Goal: Check status: Check status

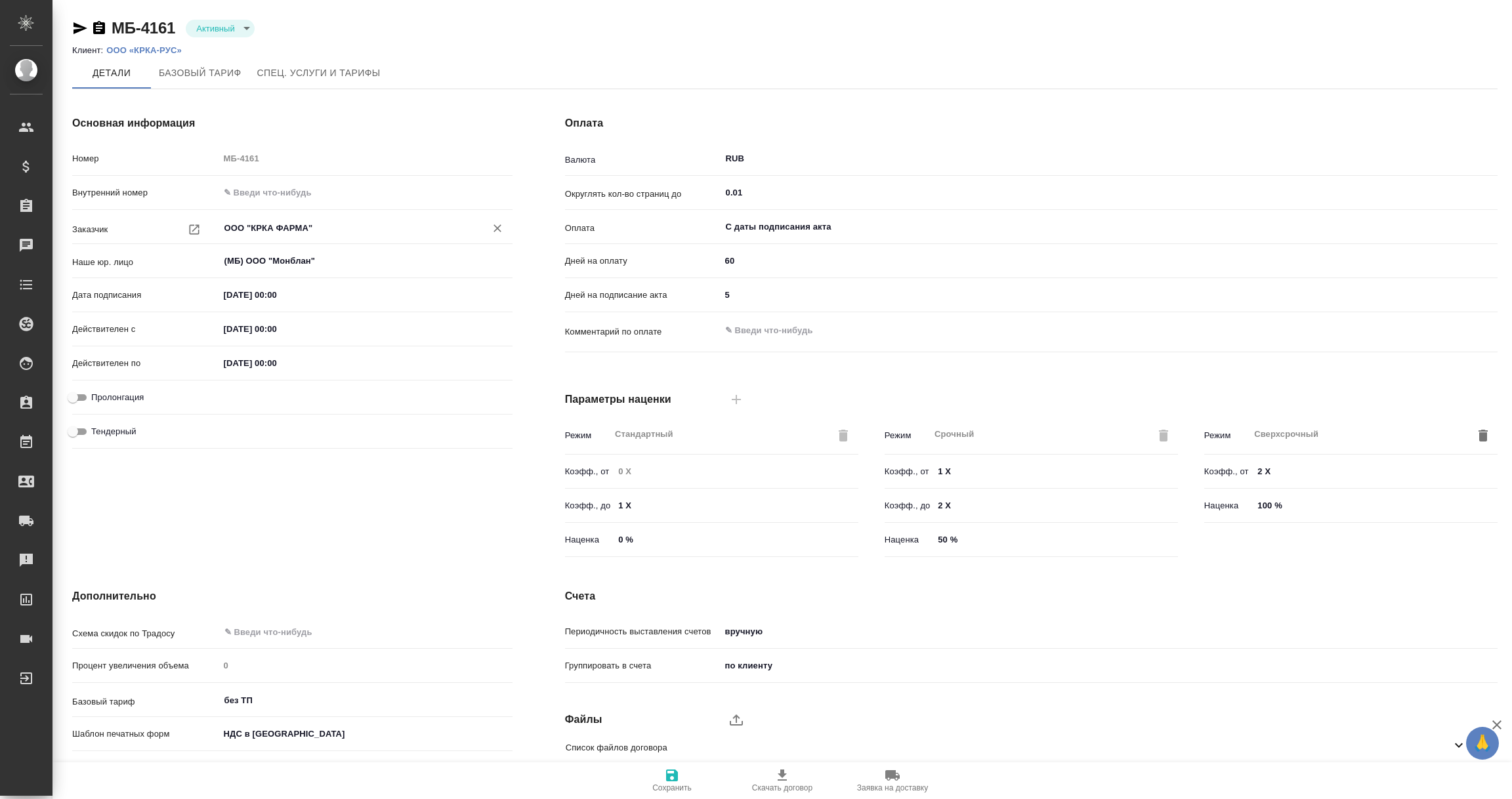
scroll to position [92, 0]
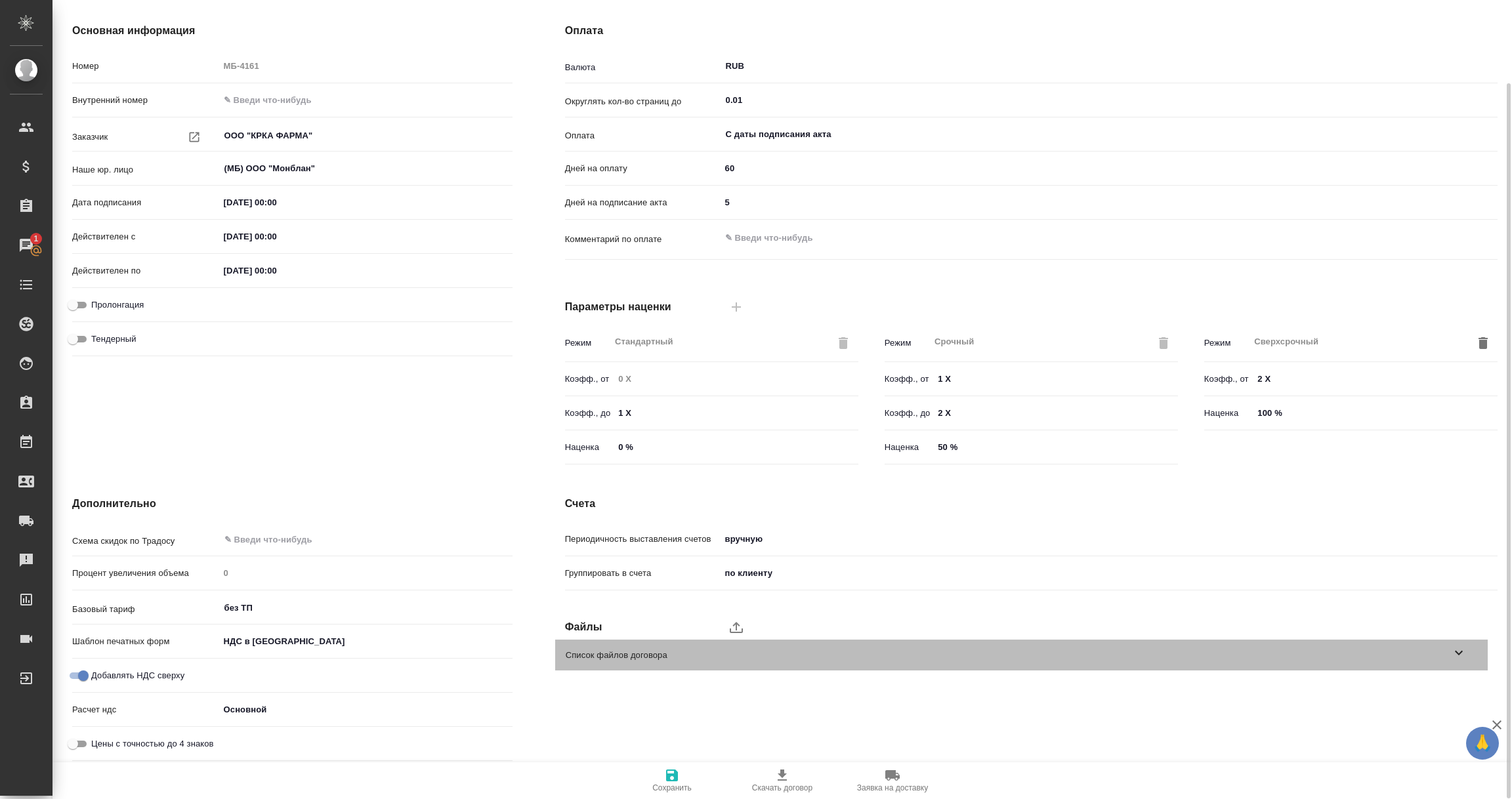
click at [1457, 651] on icon at bounding box center [1459, 654] width 8 height 5
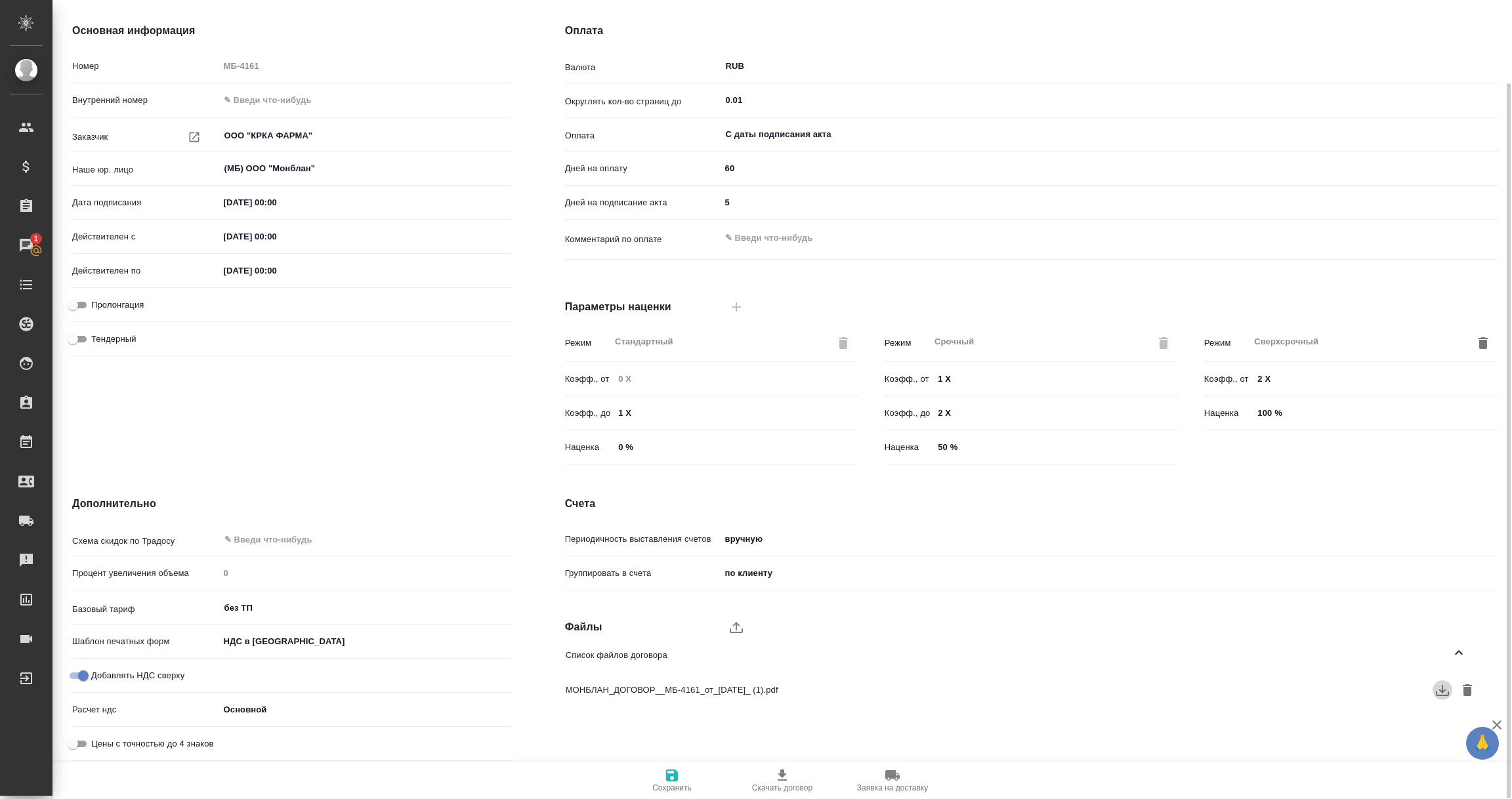
click at [1444, 689] on icon "button" at bounding box center [1443, 690] width 16 height 16
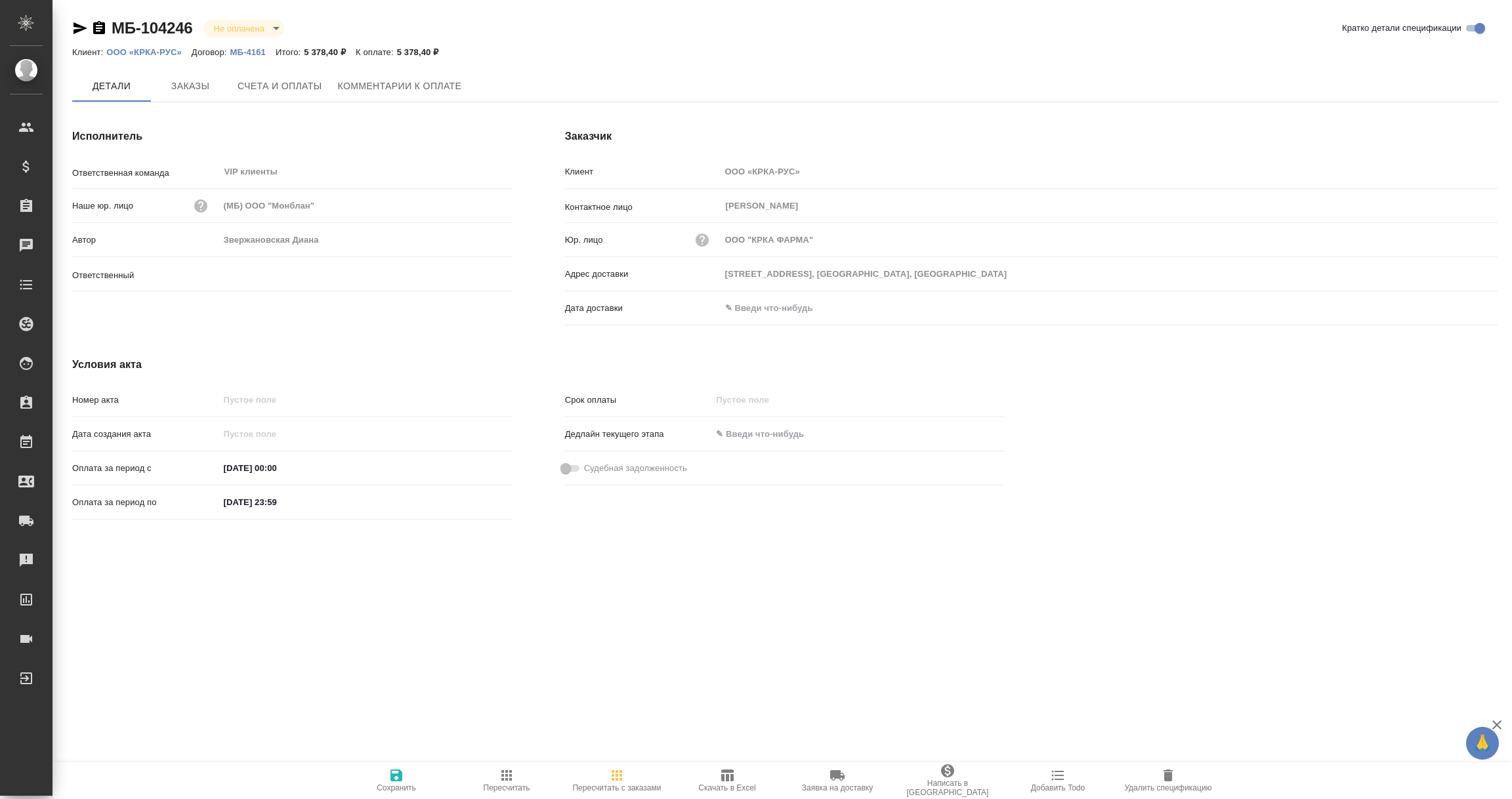
type input "Звержановская Диана"
click at [270, 84] on span "Счета и оплаты" at bounding box center [280, 85] width 85 height 16
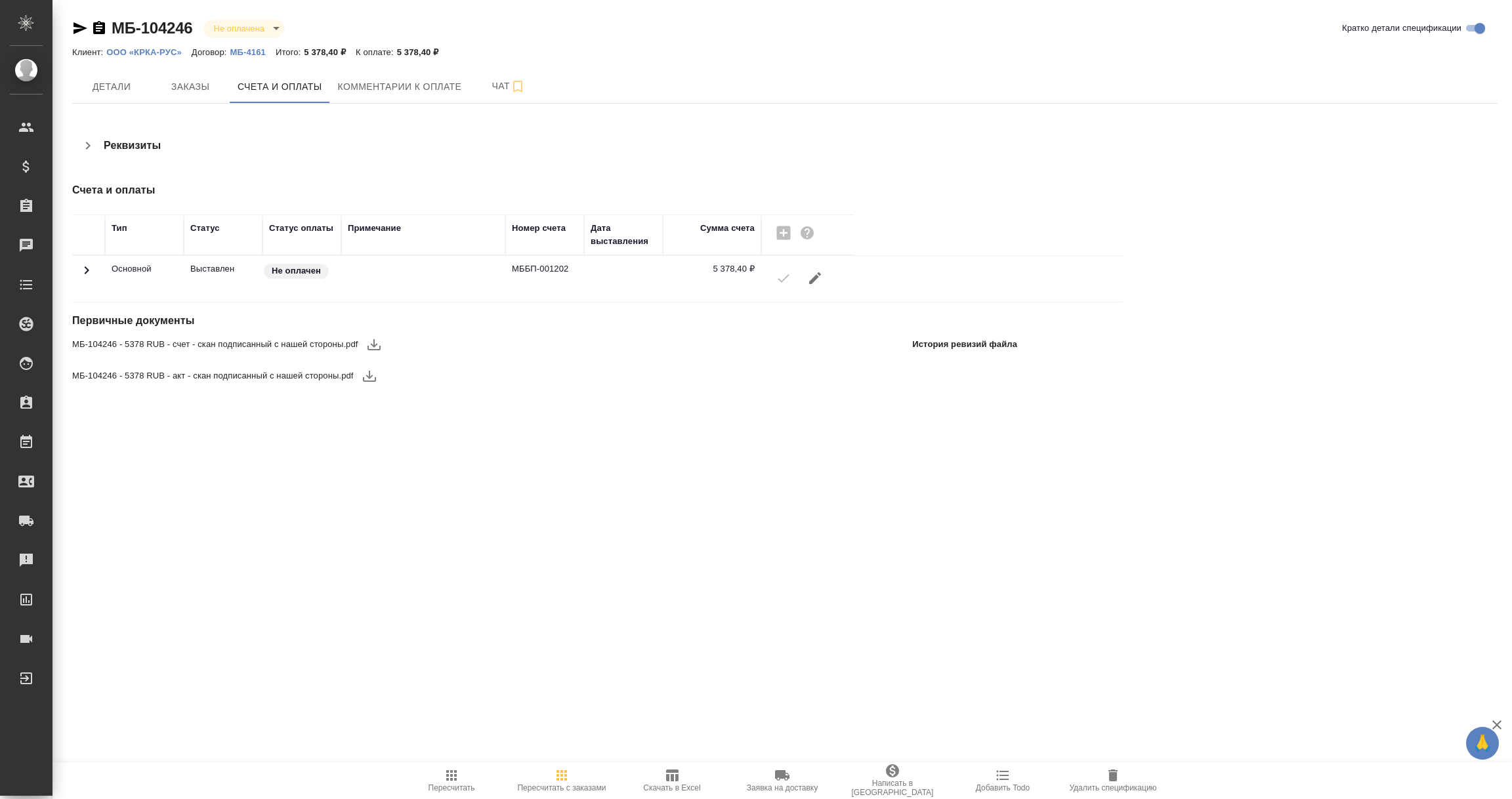
click at [368, 346] on icon "button" at bounding box center [374, 345] width 13 height 11
click at [369, 376] on icon "button" at bounding box center [369, 376] width 16 height 16
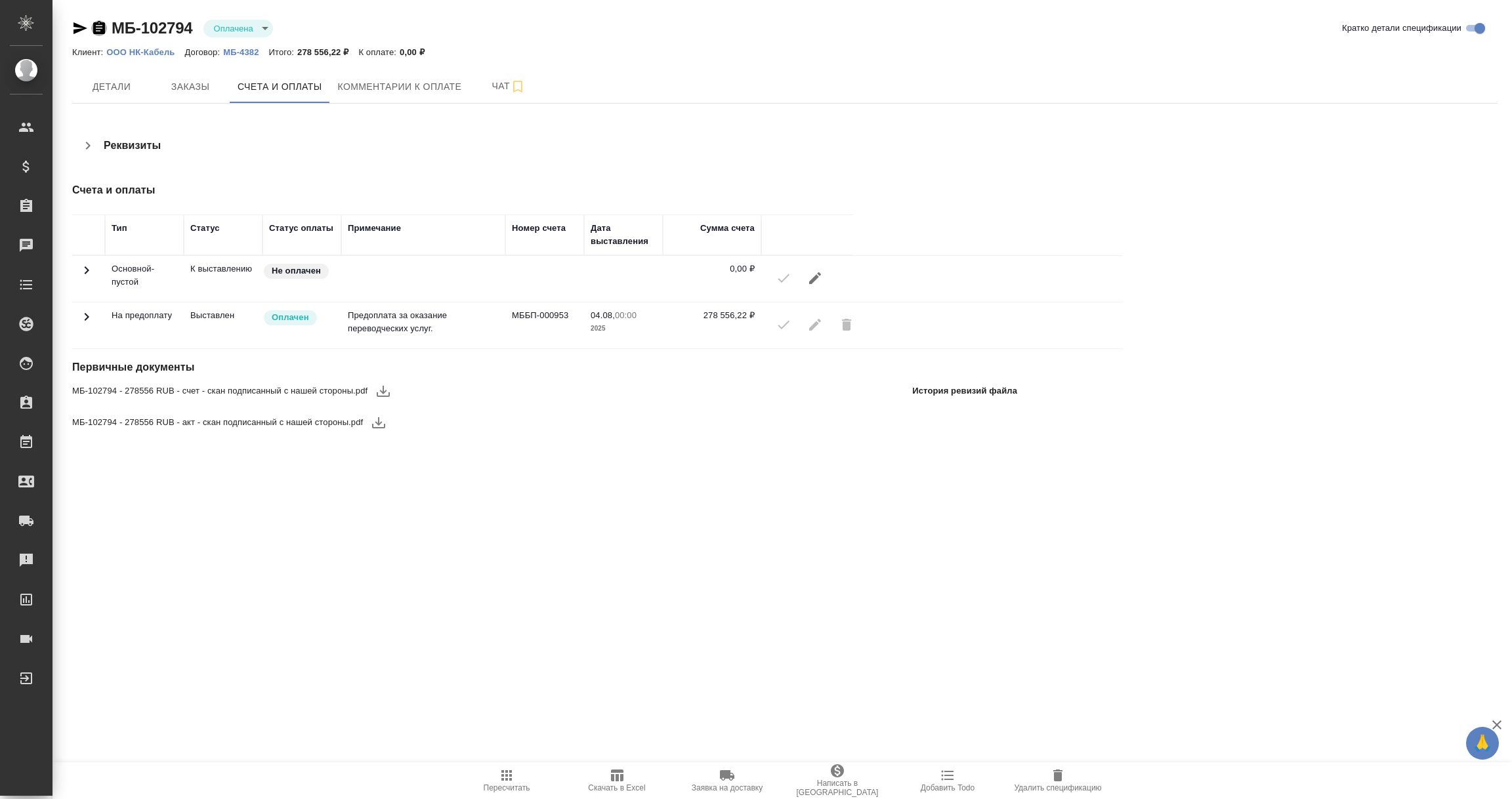
click at [98, 23] on icon "button" at bounding box center [99, 27] width 12 height 13
